Goal: Information Seeking & Learning: Learn about a topic

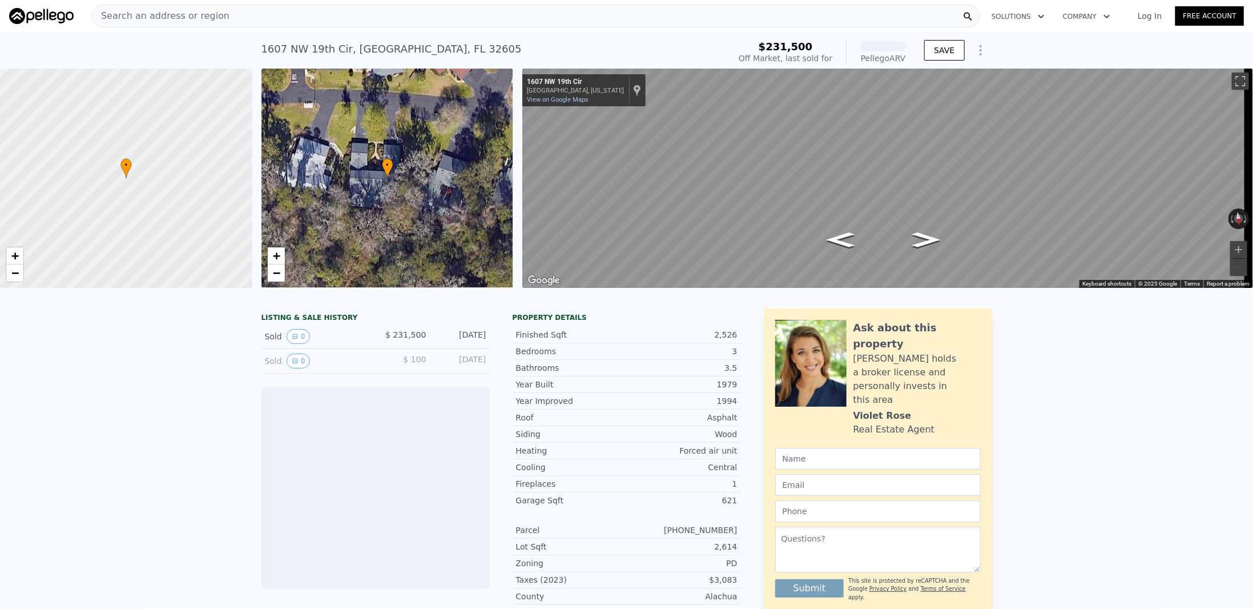
click at [251, 18] on div "Search an address or region" at bounding box center [535, 16] width 889 height 23
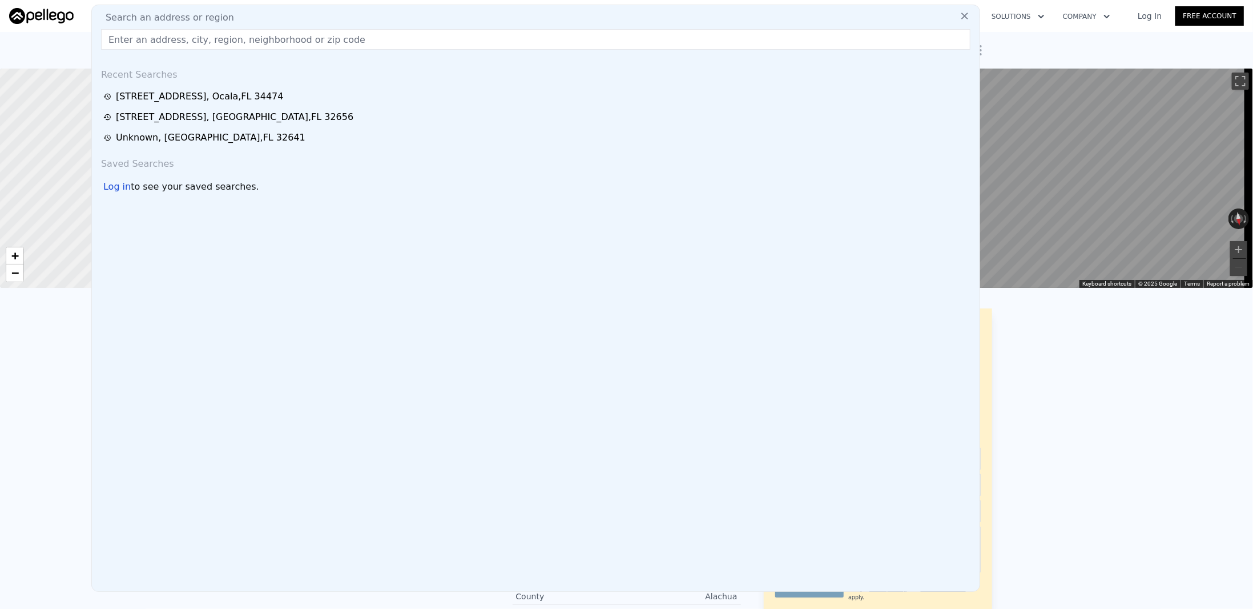
type input "1648 NW 19th Cir, Gainesville, FL 32605"
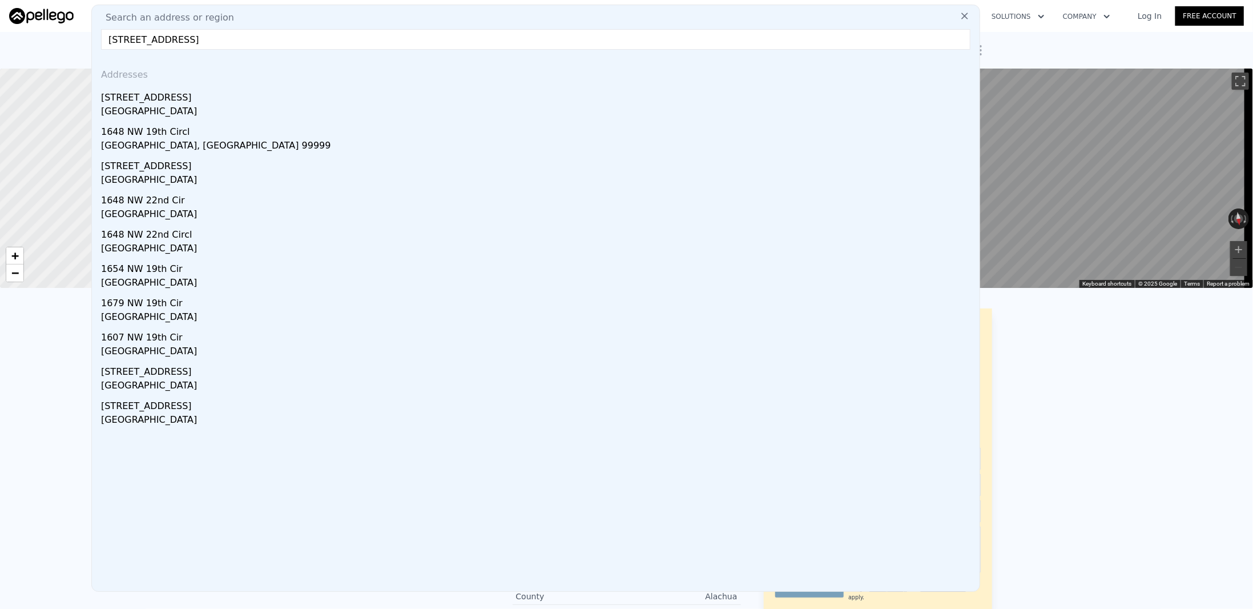
click at [185, 104] on div "Gainesville, FL 32605" at bounding box center [538, 112] width 874 height 16
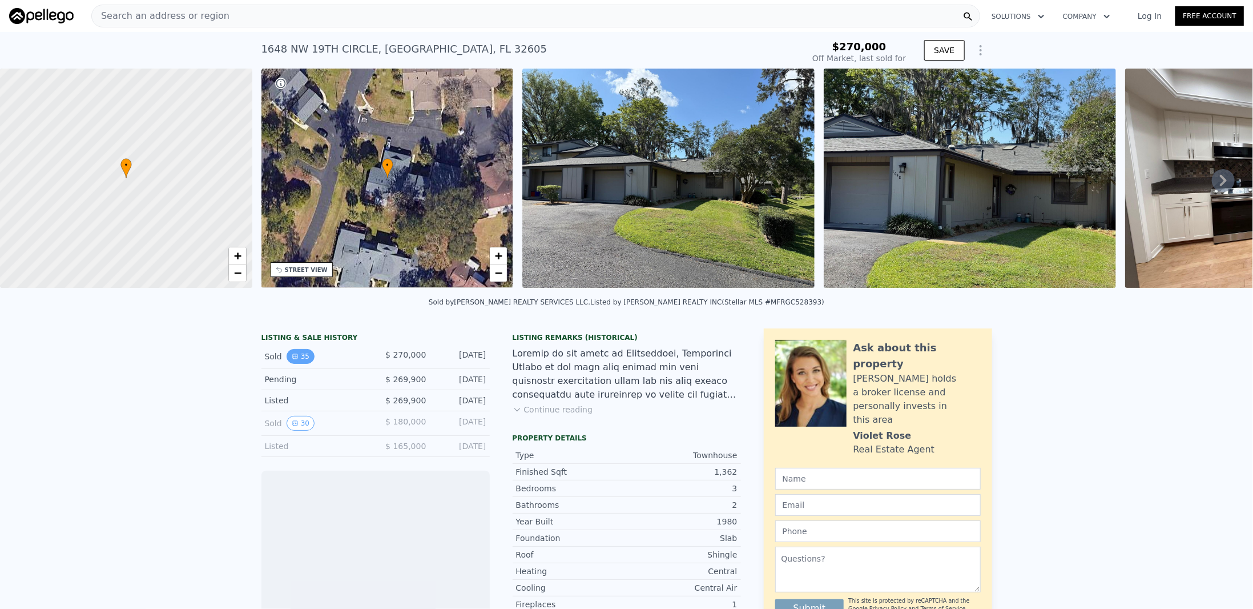
click at [293, 361] on button "35" at bounding box center [301, 356] width 28 height 15
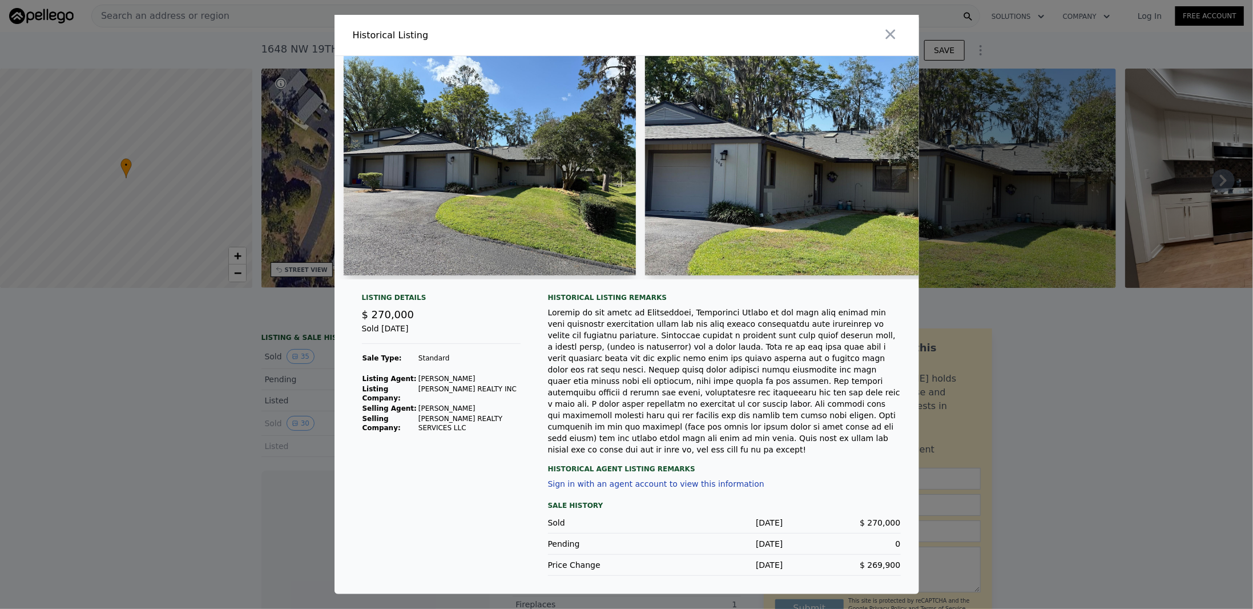
click at [484, 185] on img at bounding box center [490, 165] width 292 height 219
click at [892, 42] on icon "button" at bounding box center [891, 34] width 16 height 16
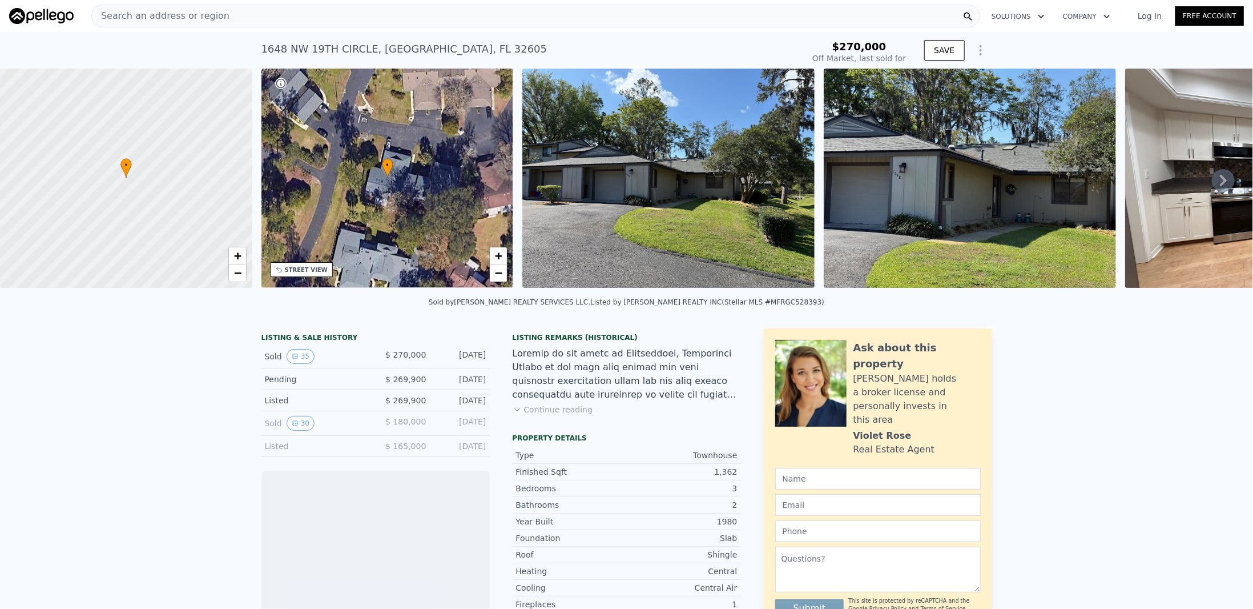
click at [692, 183] on img at bounding box center [668, 178] width 292 height 219
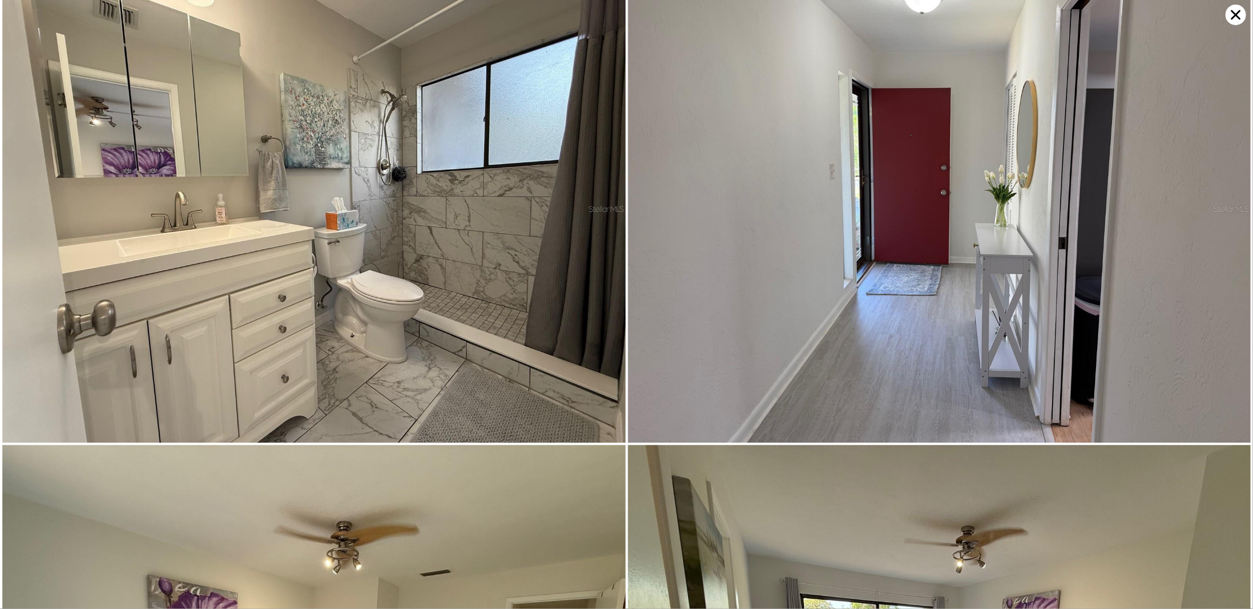
scroll to position [3265, 0]
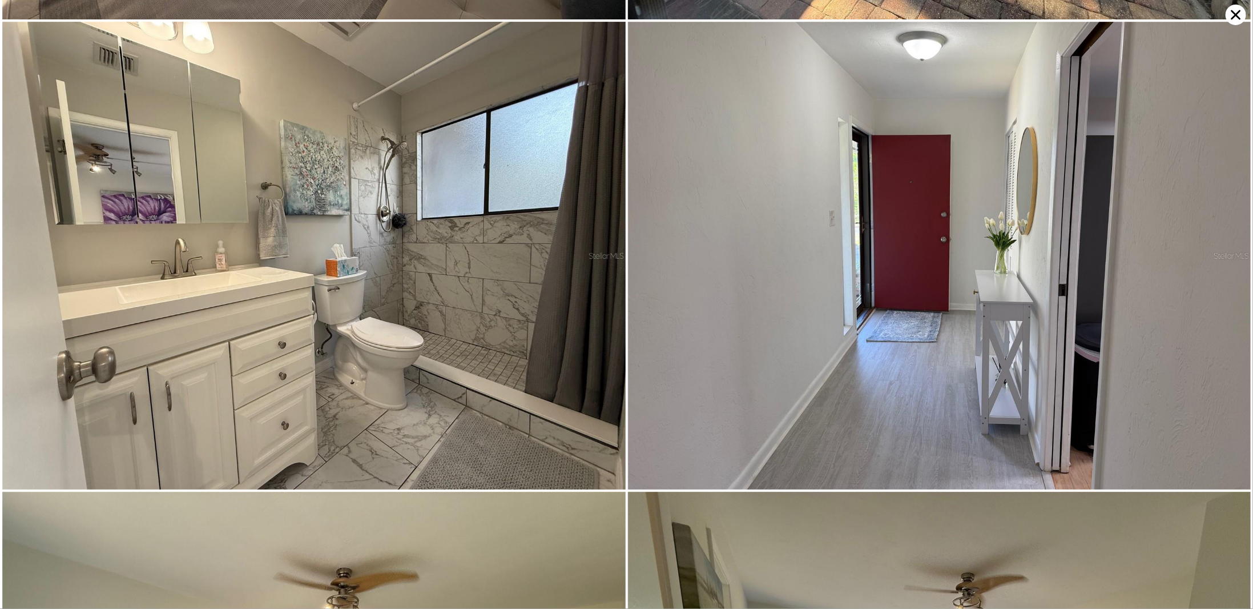
click at [1230, 11] on icon at bounding box center [1236, 15] width 21 height 21
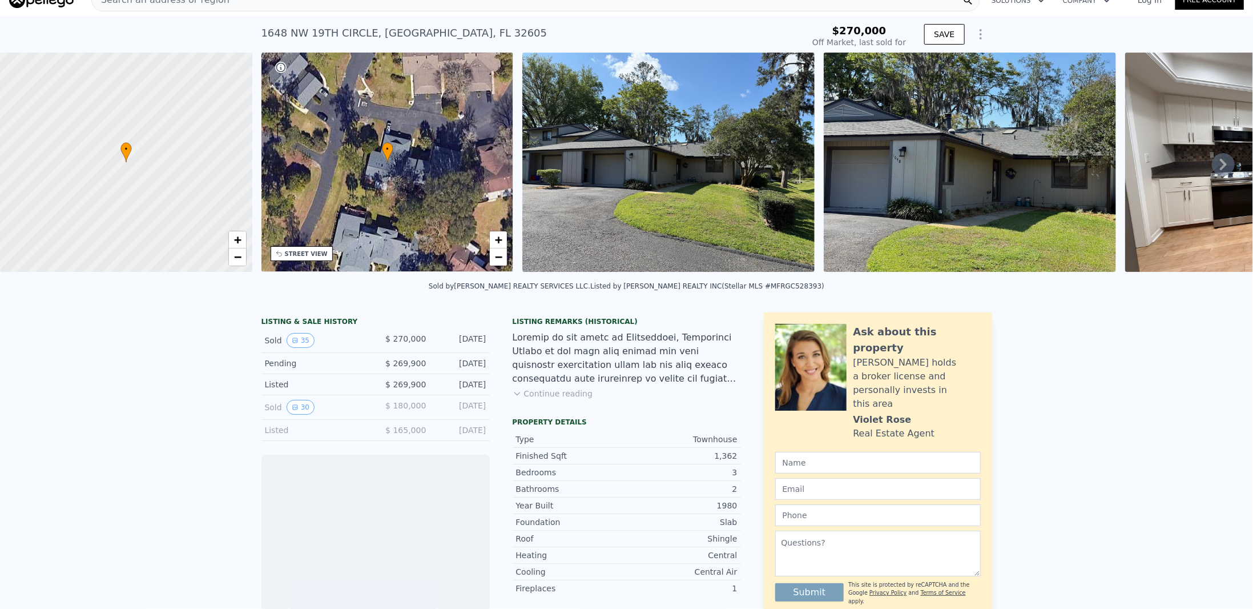
scroll to position [0, 0]
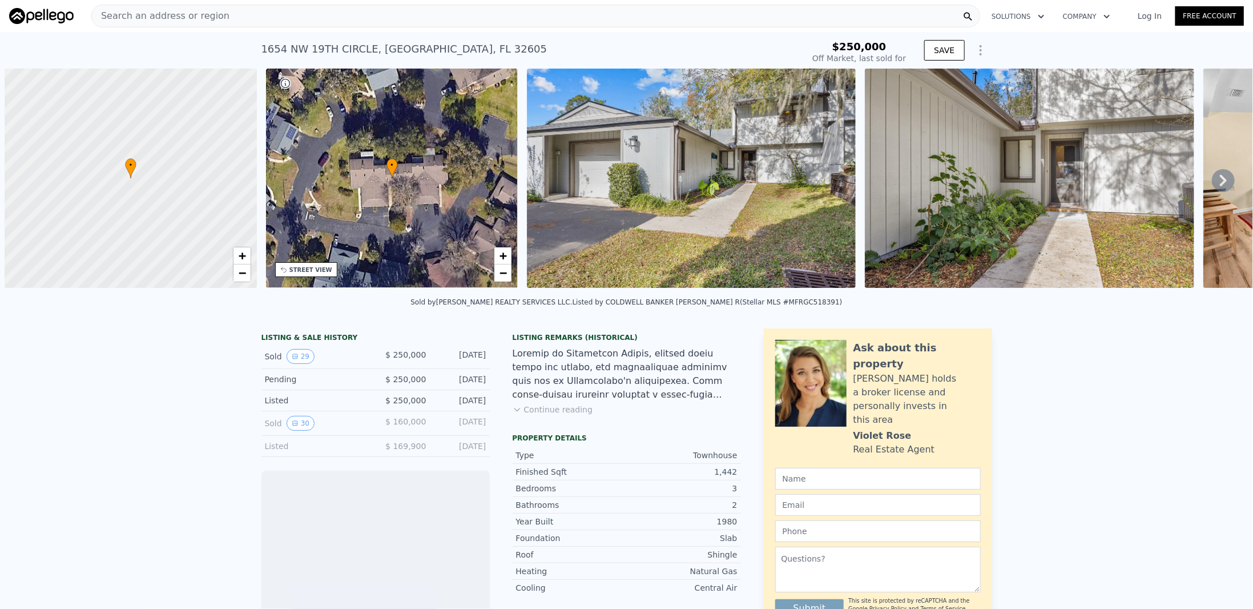
scroll to position [0, 5]
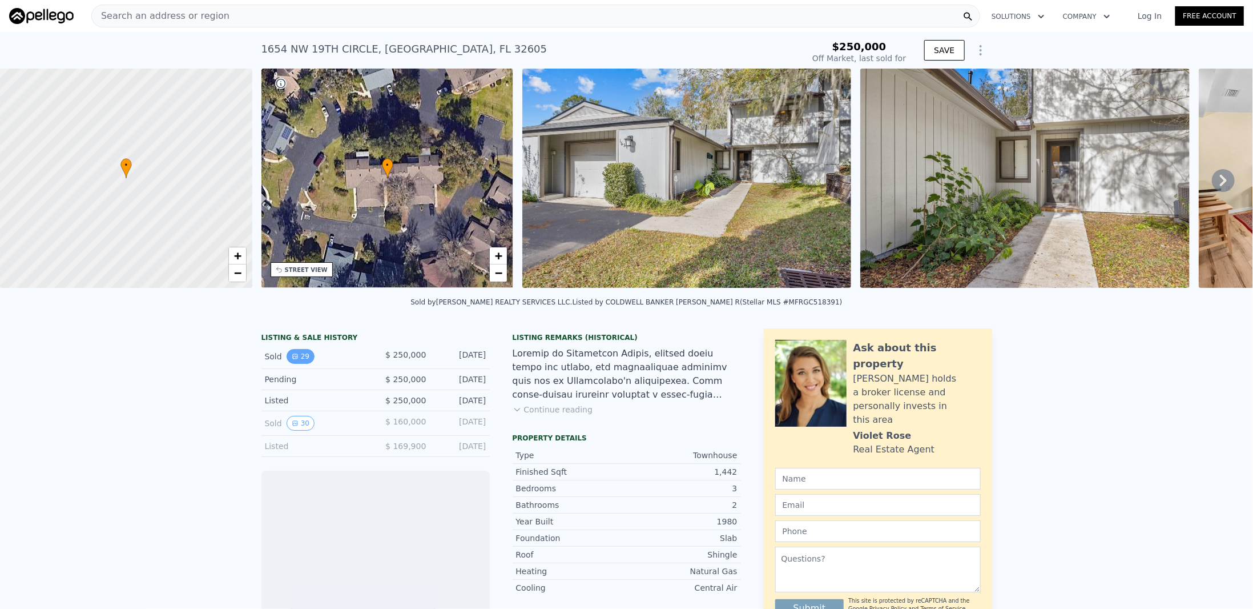
click at [299, 363] on button "29" at bounding box center [301, 356] width 28 height 15
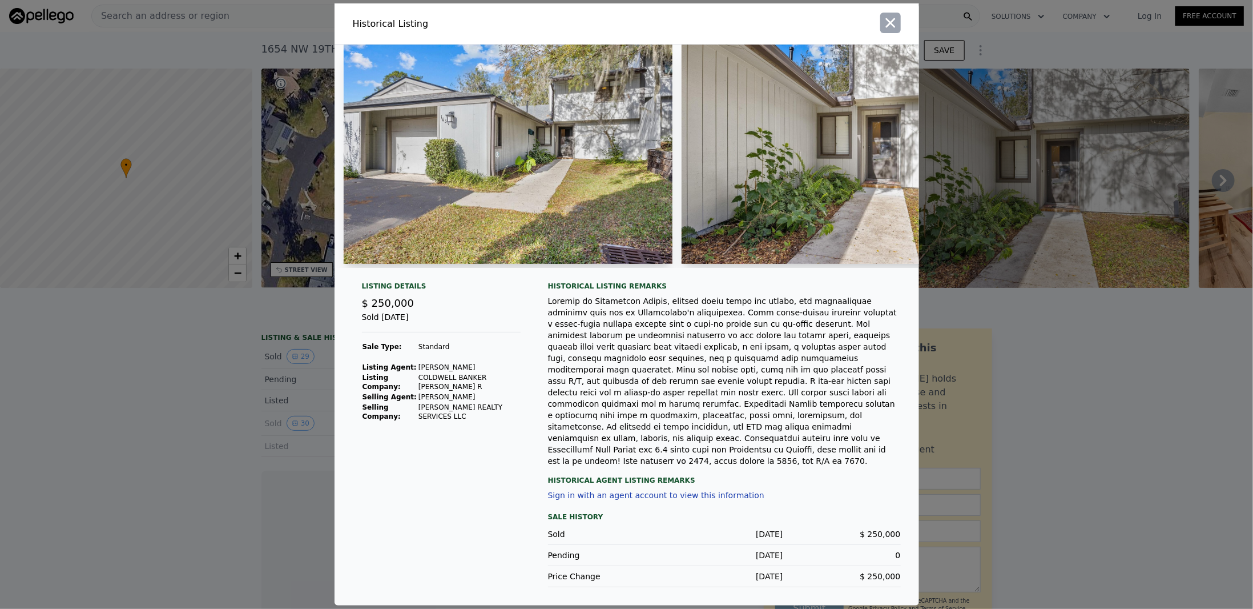
click at [888, 31] on icon "button" at bounding box center [891, 23] width 16 height 16
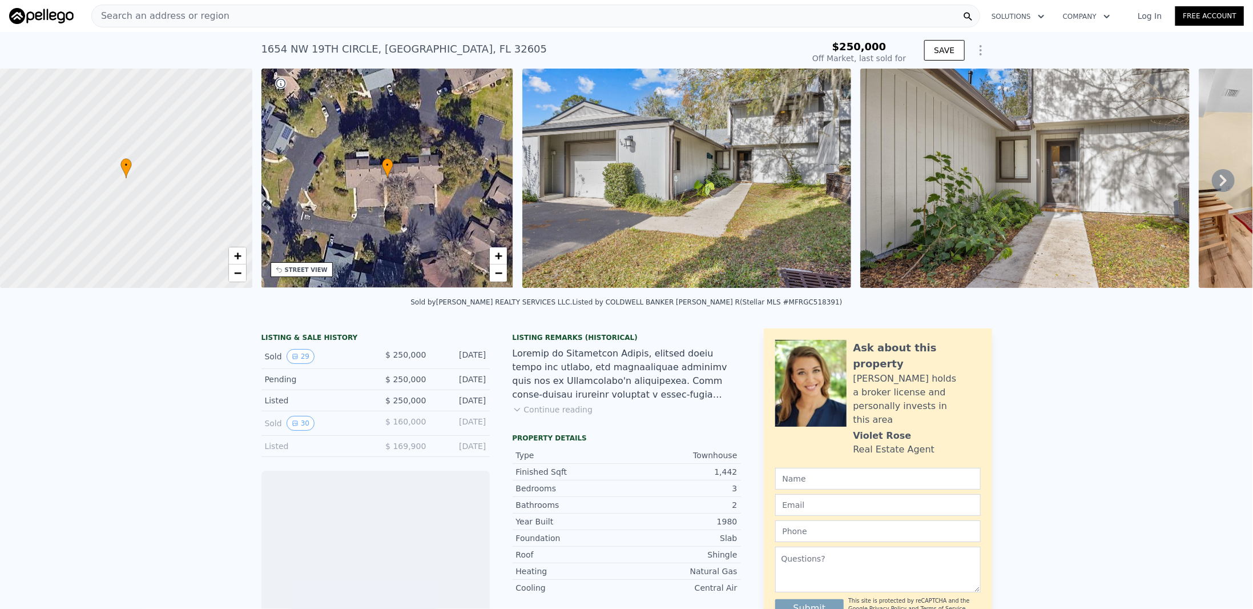
click at [1049, 175] on img at bounding box center [1024, 178] width 329 height 219
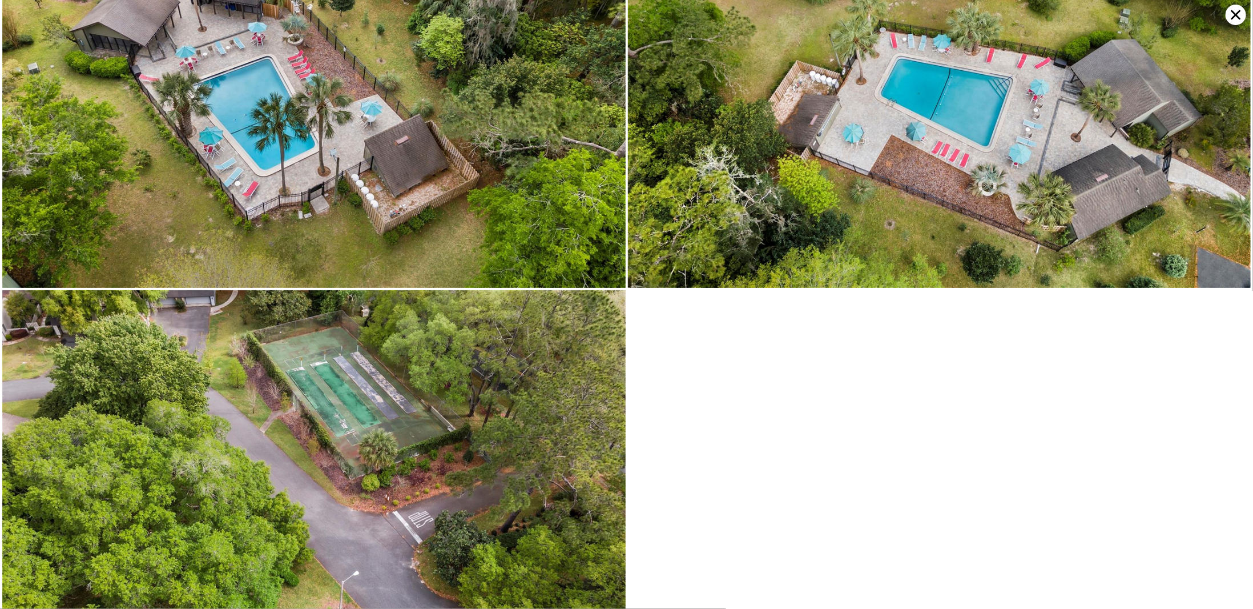
scroll to position [5608, 0]
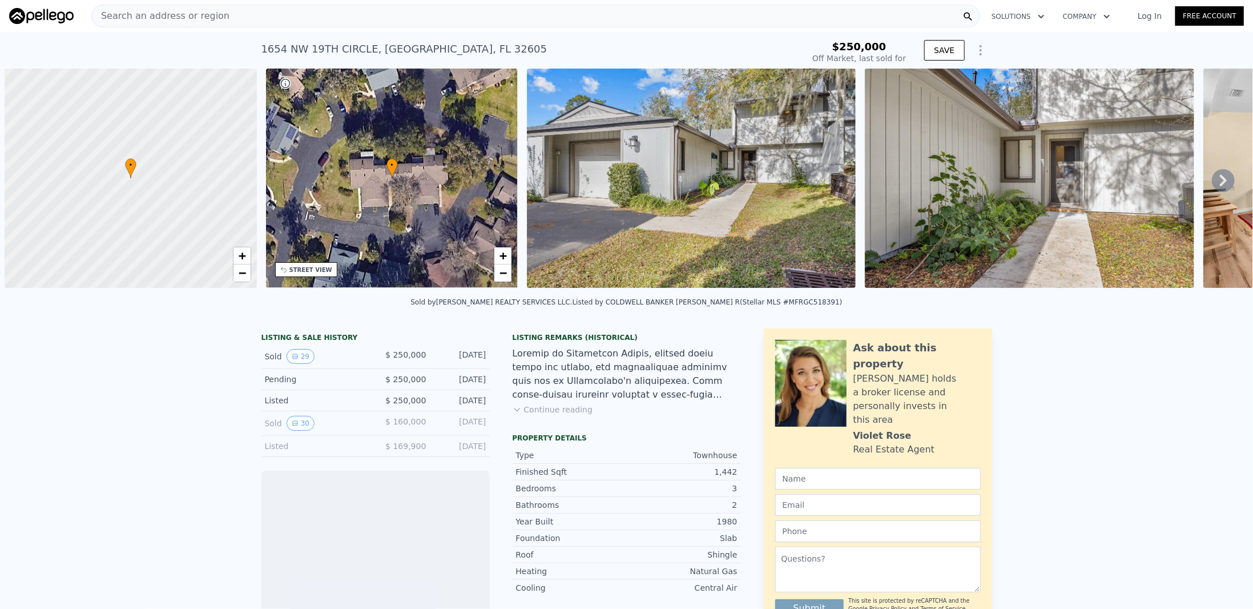
scroll to position [0, 5]
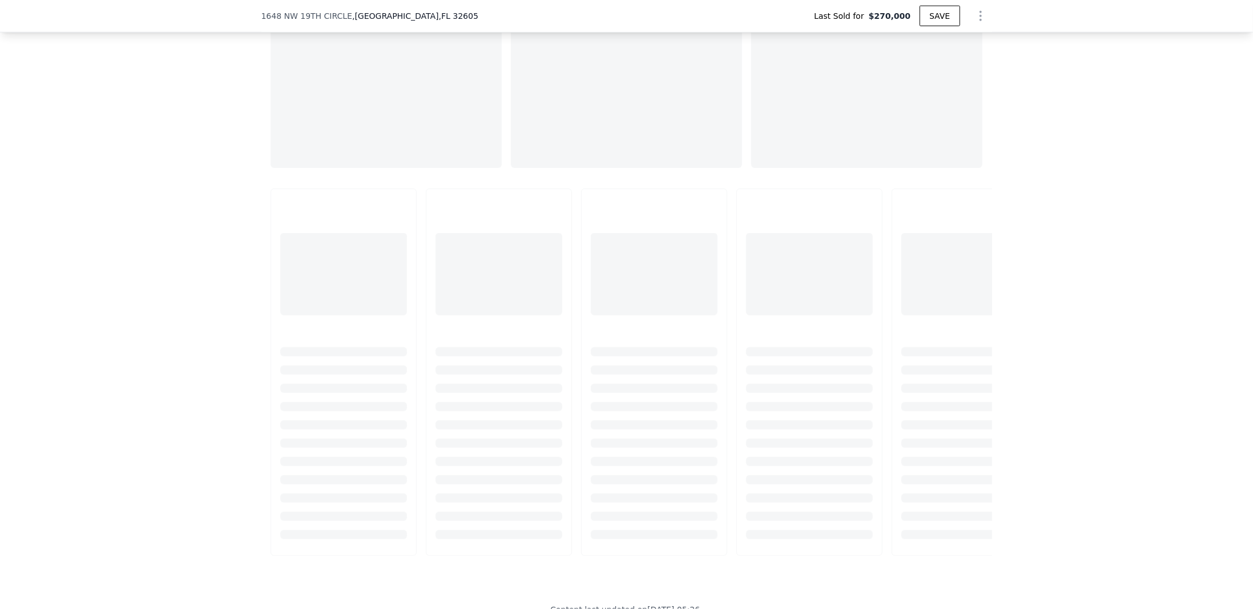
scroll to position [528, 0]
